Goal: Complete application form

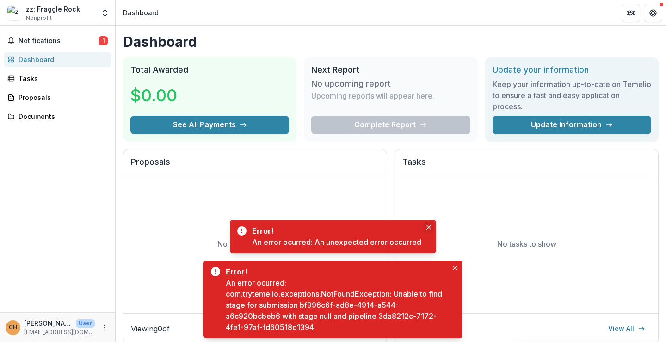
click at [428, 226] on icon "Close" at bounding box center [428, 227] width 5 height 5
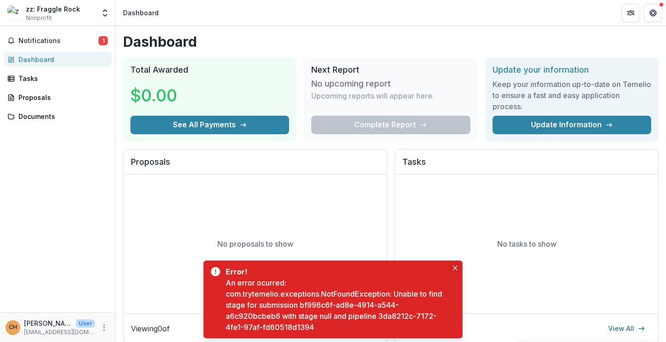
click at [454, 266] on icon "Close" at bounding box center [455, 267] width 5 height 5
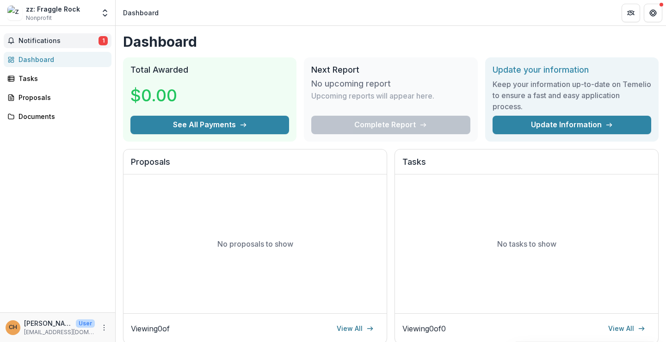
click at [80, 37] on span "Notifications" at bounding box center [58, 41] width 80 height 8
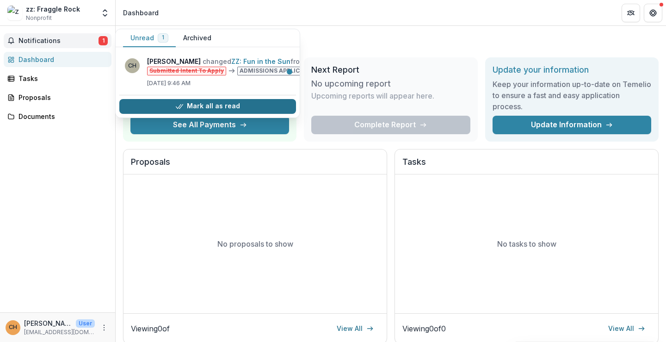
click at [247, 108] on button "Mark all as read" at bounding box center [207, 106] width 177 height 15
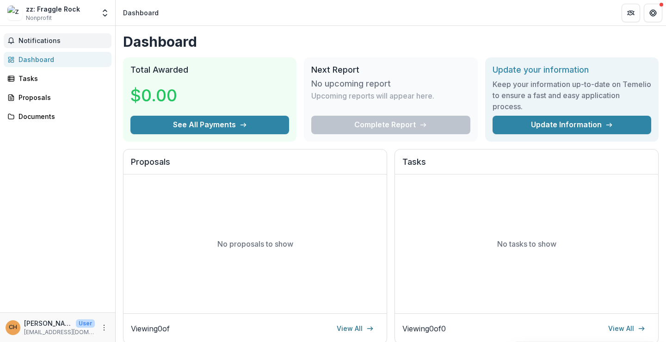
click at [379, 23] on header "Dashboard" at bounding box center [391, 12] width 550 height 25
click at [55, 97] on div "Proposals" at bounding box center [61, 97] width 86 height 10
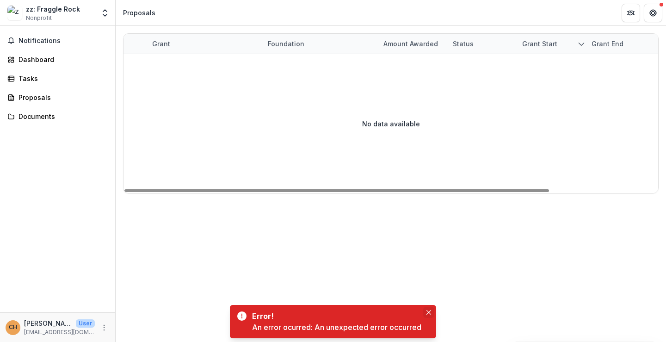
click at [428, 309] on button "Close" at bounding box center [428, 312] width 11 height 11
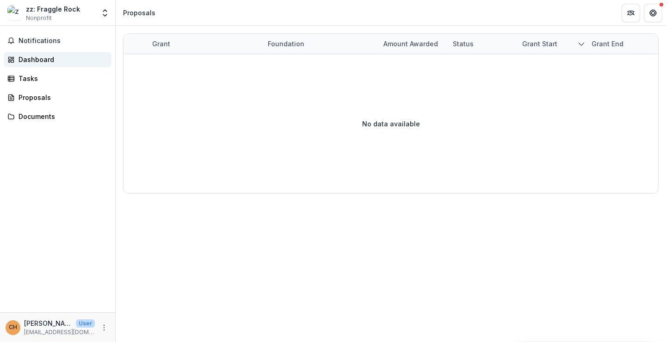
click at [68, 61] on div "Dashboard" at bounding box center [61, 60] width 86 height 10
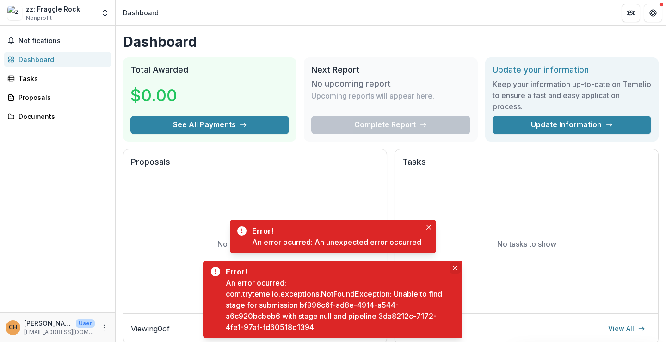
click at [454, 267] on icon "Close" at bounding box center [455, 267] width 5 height 5
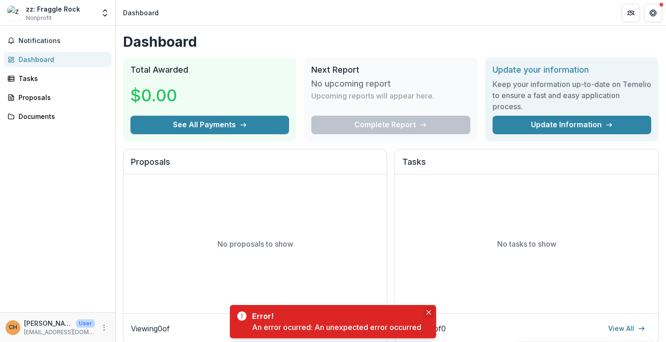
click at [429, 311] on icon "Close" at bounding box center [428, 312] width 5 height 5
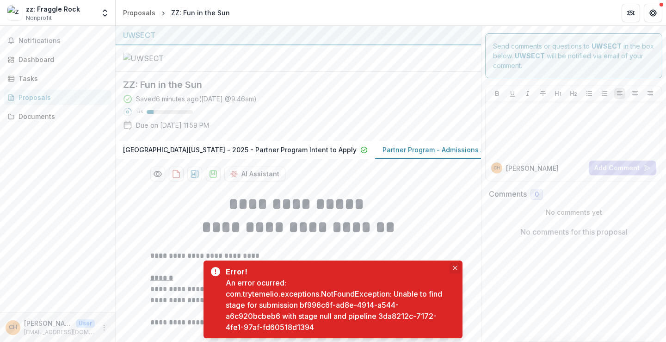
click at [455, 265] on button "Close" at bounding box center [454, 267] width 11 height 11
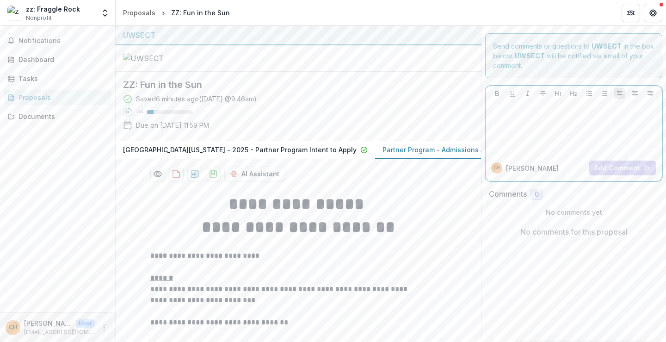
click at [572, 133] on div at bounding box center [573, 128] width 169 height 46
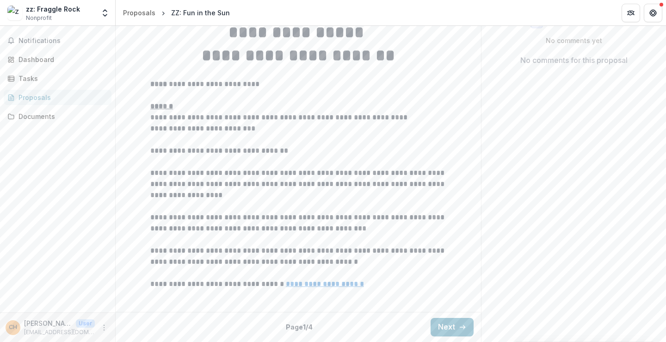
scroll to position [264, 0]
click at [443, 320] on button "Next" at bounding box center [451, 327] width 43 height 18
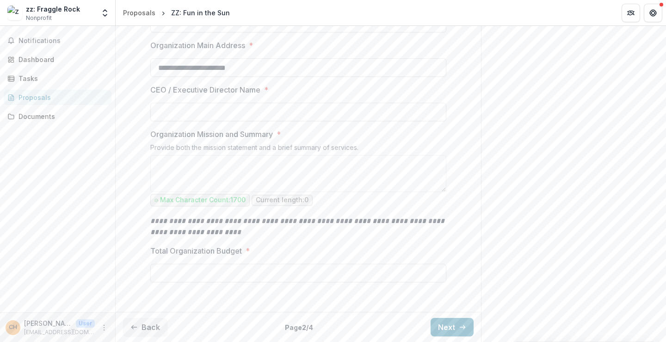
scroll to position [320, 0]
click at [296, 174] on textarea "Organization Mission and Summary *" at bounding box center [298, 173] width 296 height 37
click at [456, 326] on div "Back Page 2 / 4 Next" at bounding box center [298, 327] width 365 height 30
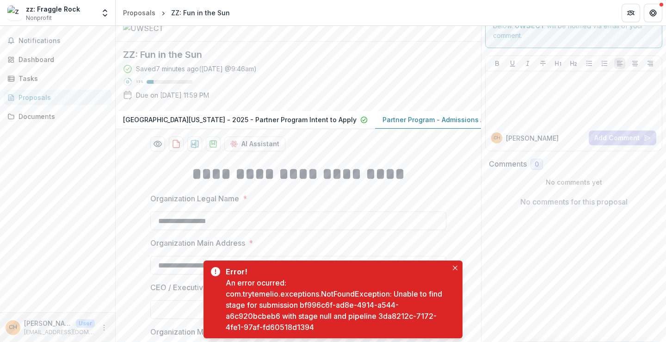
scroll to position [46, 0]
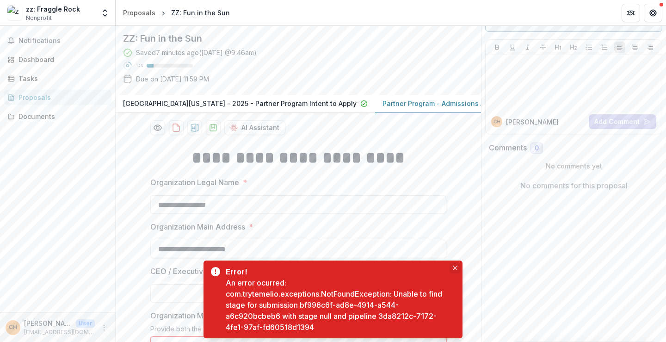
click at [455, 268] on icon "Close" at bounding box center [455, 267] width 5 height 5
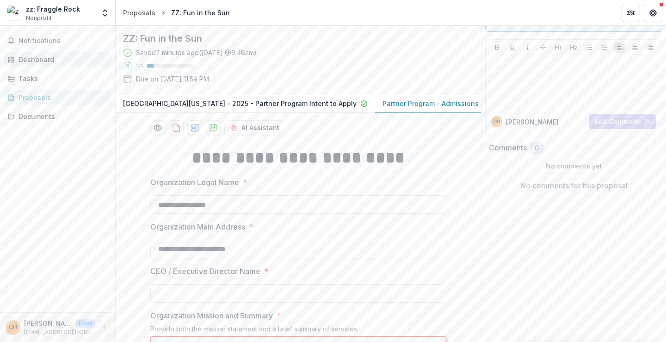
click at [36, 61] on div "Dashboard" at bounding box center [61, 60] width 86 height 10
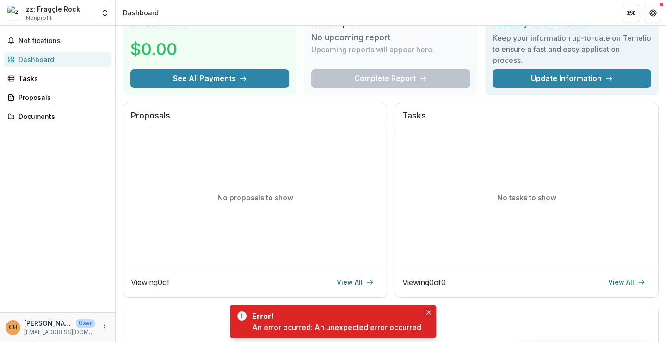
click at [430, 312] on icon "Close" at bounding box center [428, 312] width 5 height 5
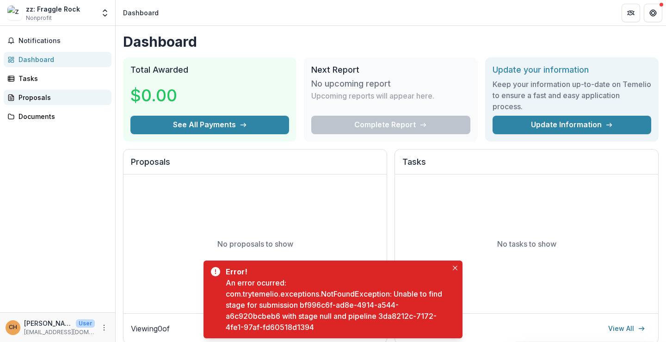
click at [52, 94] on div "Proposals" at bounding box center [61, 97] width 86 height 10
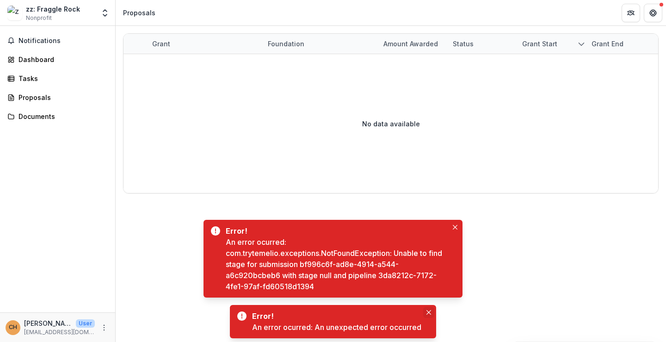
click at [428, 313] on icon "Close" at bounding box center [428, 312] width 5 height 5
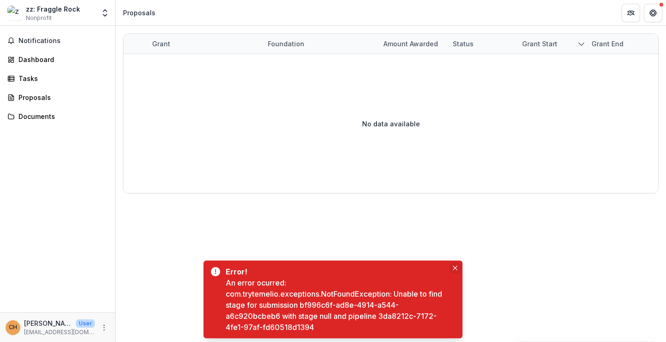
click at [454, 266] on icon "Close" at bounding box center [455, 267] width 5 height 5
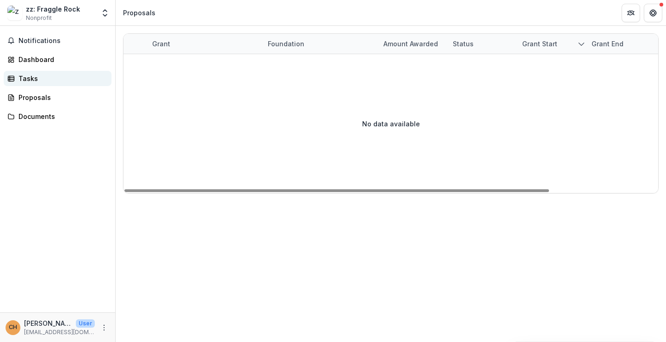
click at [98, 75] on div "Tasks" at bounding box center [61, 79] width 86 height 10
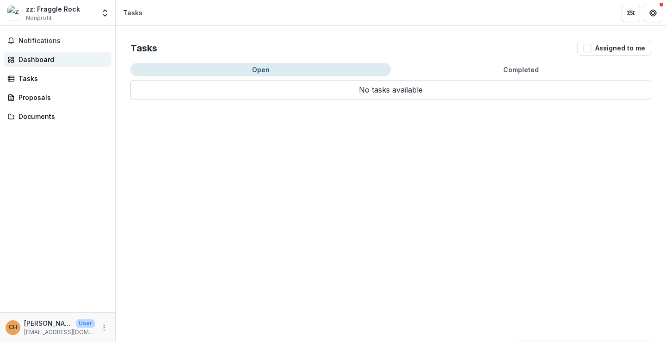
click at [72, 60] on div "Dashboard" at bounding box center [61, 60] width 86 height 10
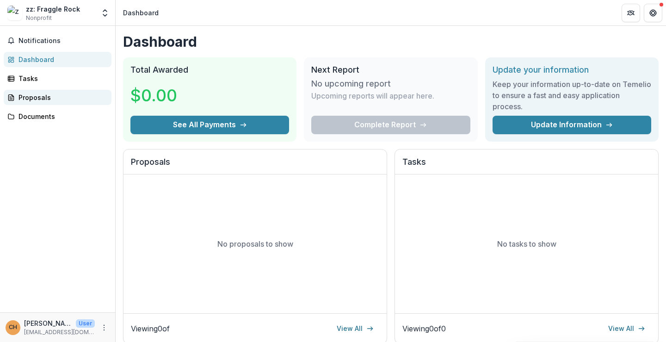
click at [28, 102] on div "Proposals" at bounding box center [61, 97] width 86 height 10
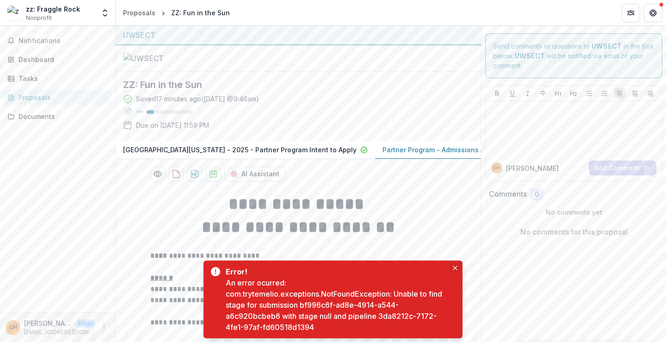
click at [453, 268] on icon "Close" at bounding box center [455, 267] width 5 height 5
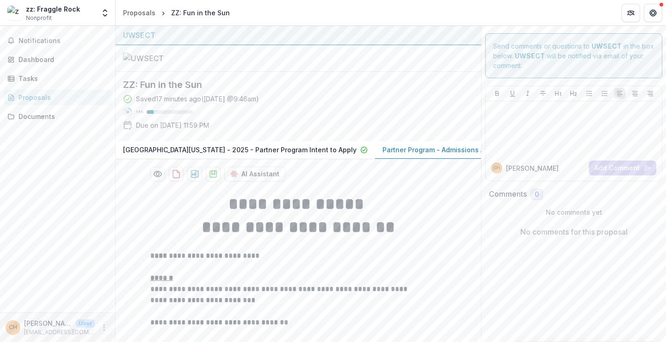
click at [269, 154] on p "[GEOGRAPHIC_DATA][US_STATE] - 2025 - Partner Program Intent to Apply" at bounding box center [240, 150] width 234 height 10
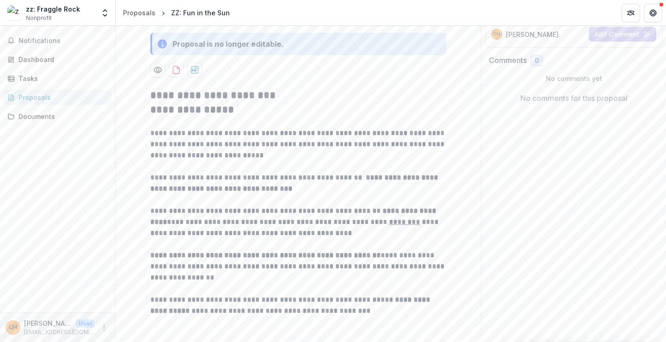
scroll to position [139, 0]
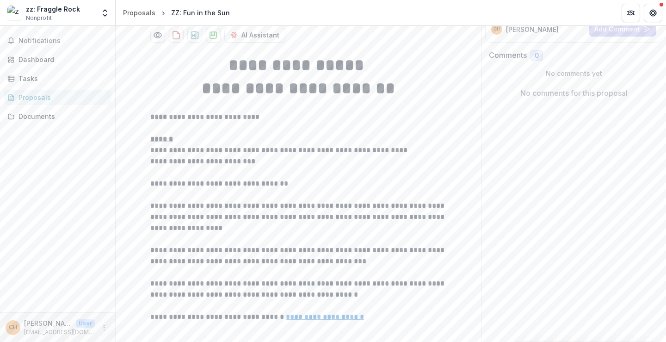
click at [440, 98] on div "**********" at bounding box center [298, 130] width 365 height 487
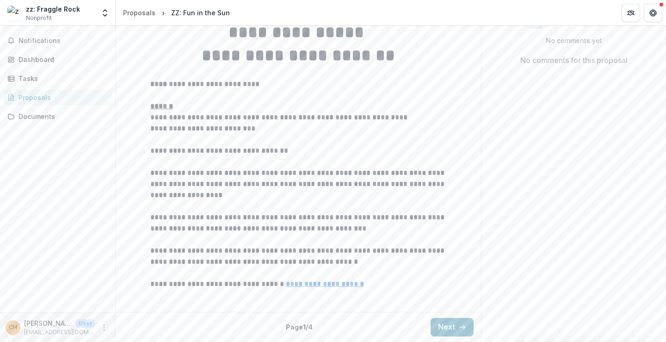
scroll to position [264, 0]
click at [438, 327] on button "Next" at bounding box center [451, 327] width 43 height 18
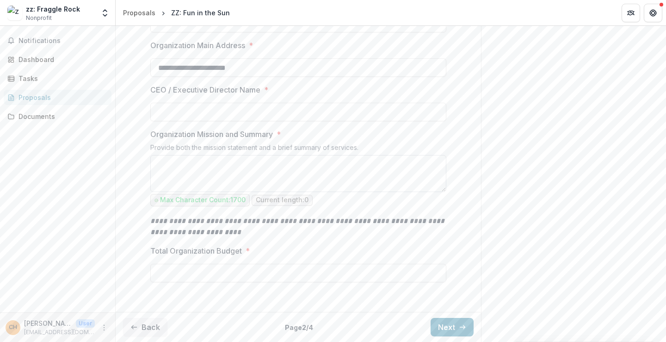
scroll to position [320, 0]
click at [448, 323] on button "Next" at bounding box center [451, 327] width 43 height 18
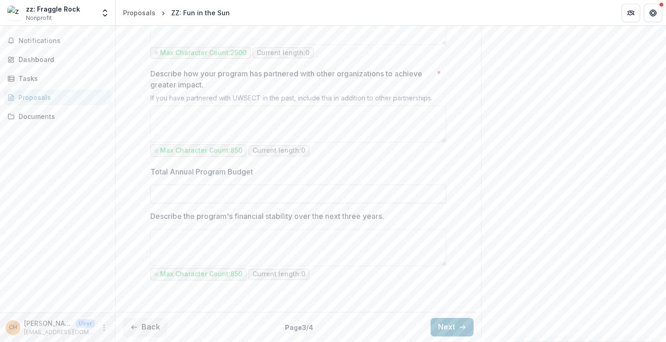
scroll to position [968, 0]
click at [459, 331] on icon "button" at bounding box center [462, 326] width 7 height 7
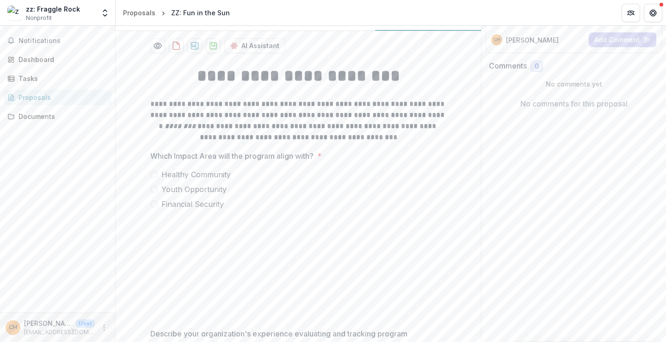
scroll to position [237, 0]
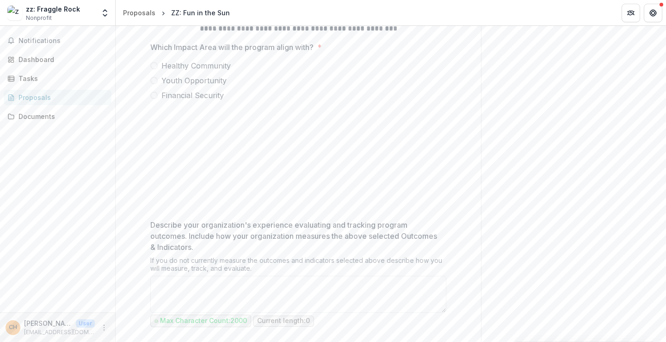
click at [184, 101] on span "Financial Security" at bounding box center [192, 95] width 62 height 11
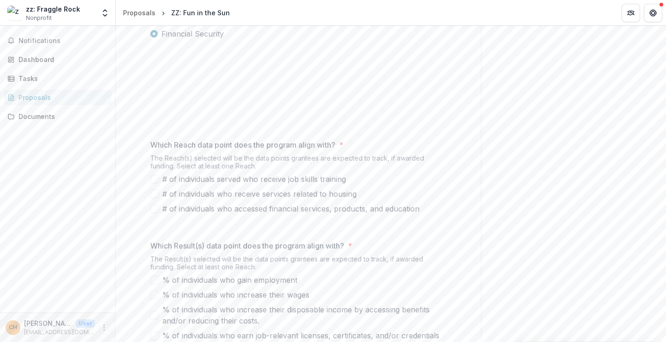
scroll to position [375, 0]
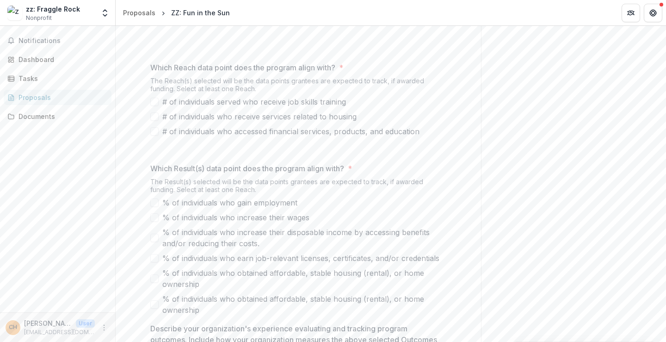
click at [196, 137] on div "# of individuals served who receive job skills training # of individuals who re…" at bounding box center [298, 116] width 296 height 41
click at [195, 137] on span "# of individuals who accessed financial services, products, and education" at bounding box center [290, 131] width 257 height 11
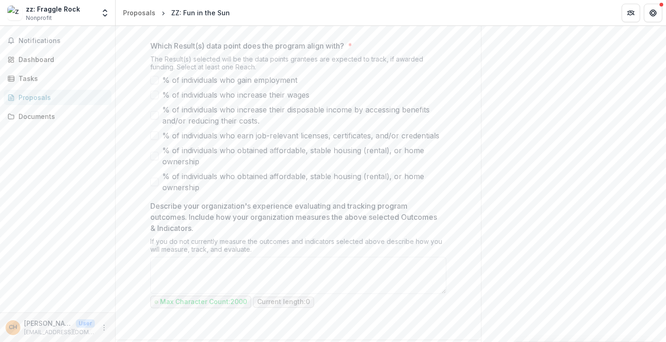
scroll to position [514, 0]
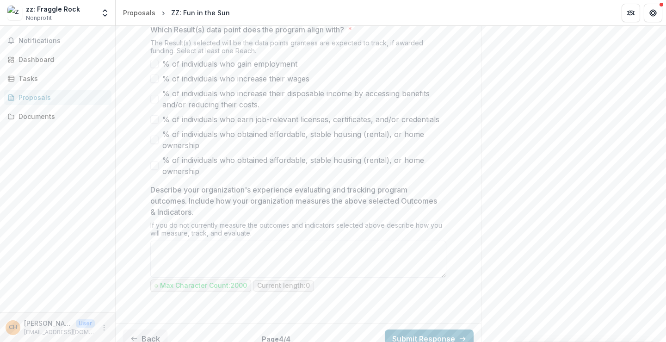
click at [196, 151] on span "% of individuals who obtained affordable, stable housing (rental), or home owne…" at bounding box center [304, 140] width 284 height 22
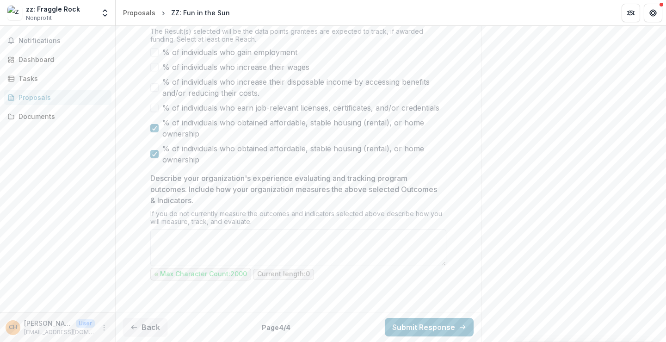
scroll to position [572, 0]
click at [189, 165] on span "% of individuals who obtained affordable, stable housing (rental), or home owne…" at bounding box center [304, 154] width 284 height 22
click at [183, 139] on span "% of individuals who obtained affordable, stable housing (rental), or home owne…" at bounding box center [304, 128] width 284 height 22
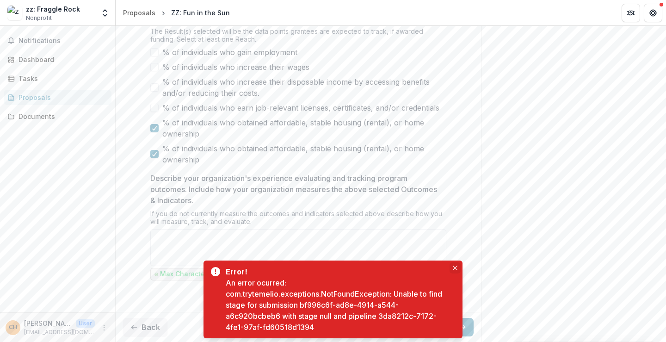
click at [454, 268] on icon "Close" at bounding box center [455, 267] width 5 height 5
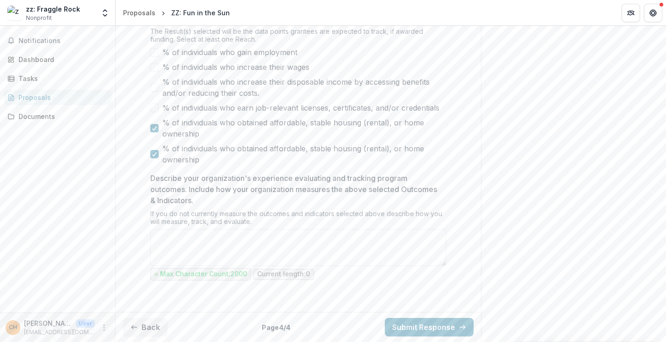
scroll to position [525, 0]
click at [201, 114] on span "% of individuals who earn job-relevant licenses, certificates, and/or credentia…" at bounding box center [300, 108] width 277 height 11
click at [192, 140] on span "% of individuals who obtained affordable, stable housing (rental), or home owne…" at bounding box center [304, 128] width 284 height 22
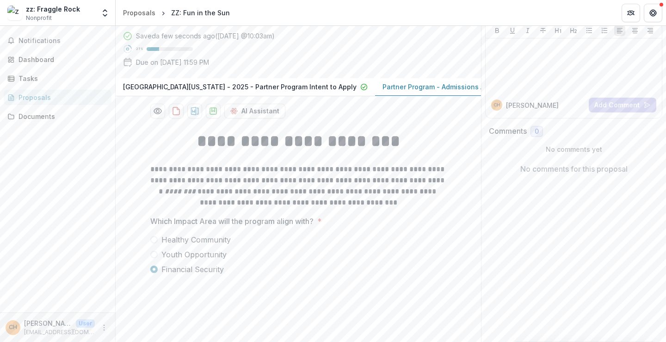
scroll to position [0, 0]
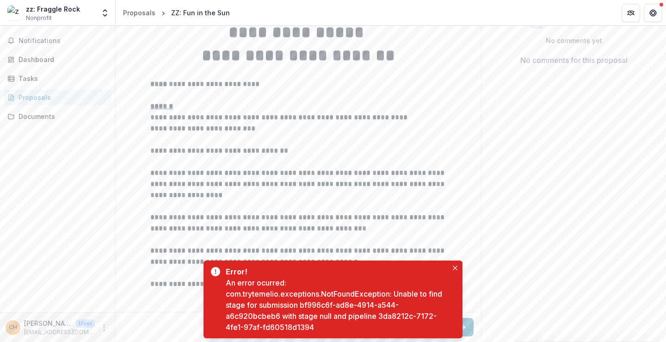
scroll to position [264, 0]
click at [34, 56] on div "Dashboard" at bounding box center [61, 60] width 86 height 10
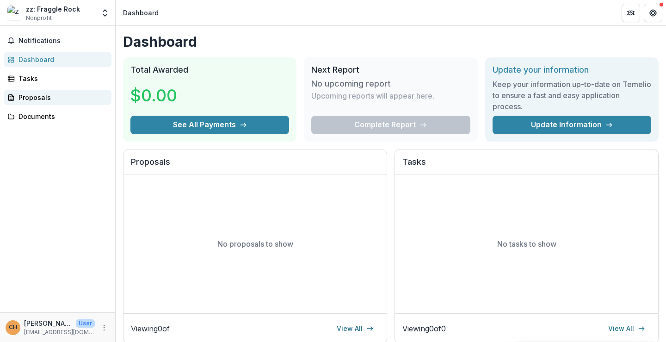
click at [22, 93] on div "Proposals" at bounding box center [61, 97] width 86 height 10
